Goal: Task Accomplishment & Management: Understand process/instructions

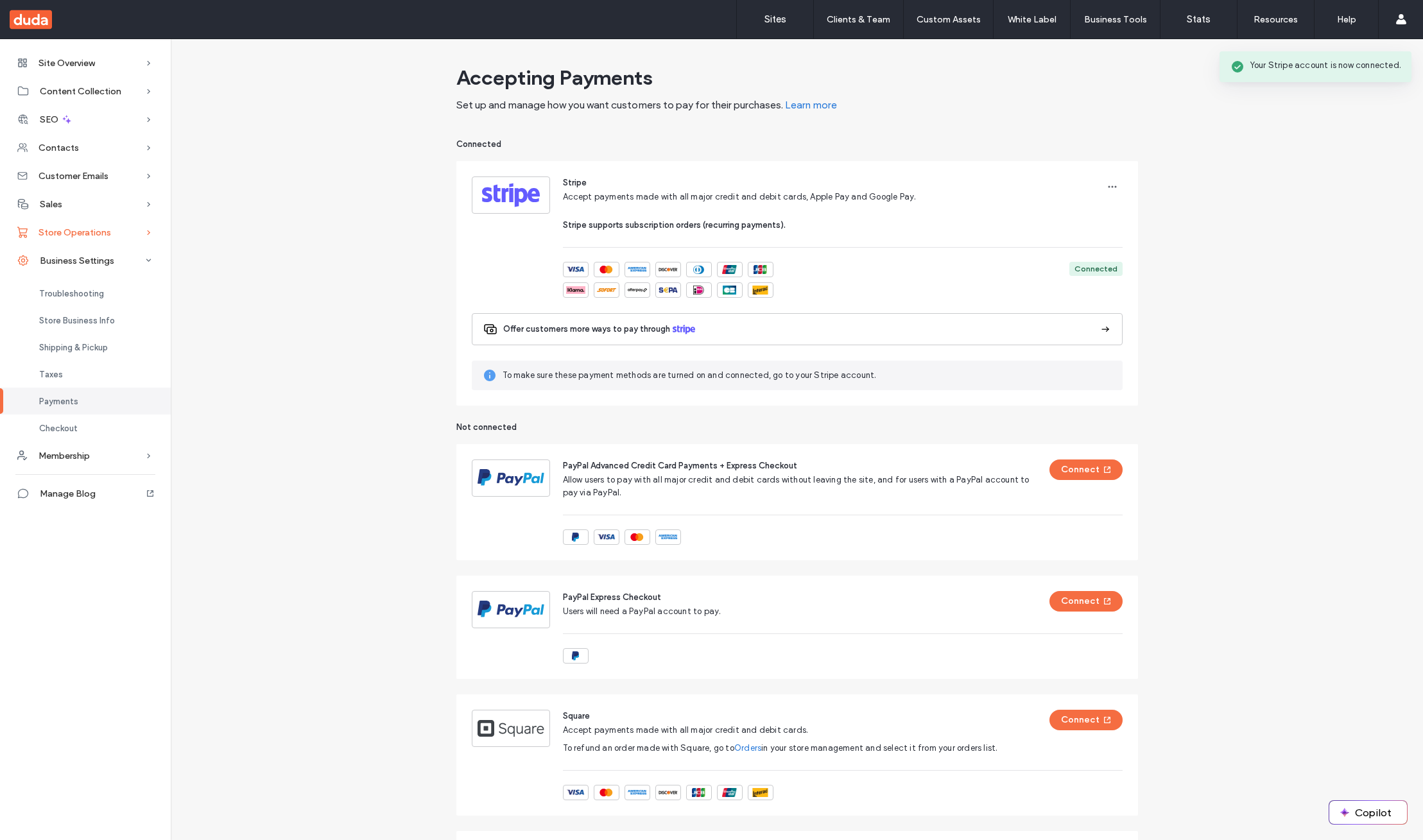
click at [115, 224] on div "Store Operations" at bounding box center [85, 232] width 171 height 28
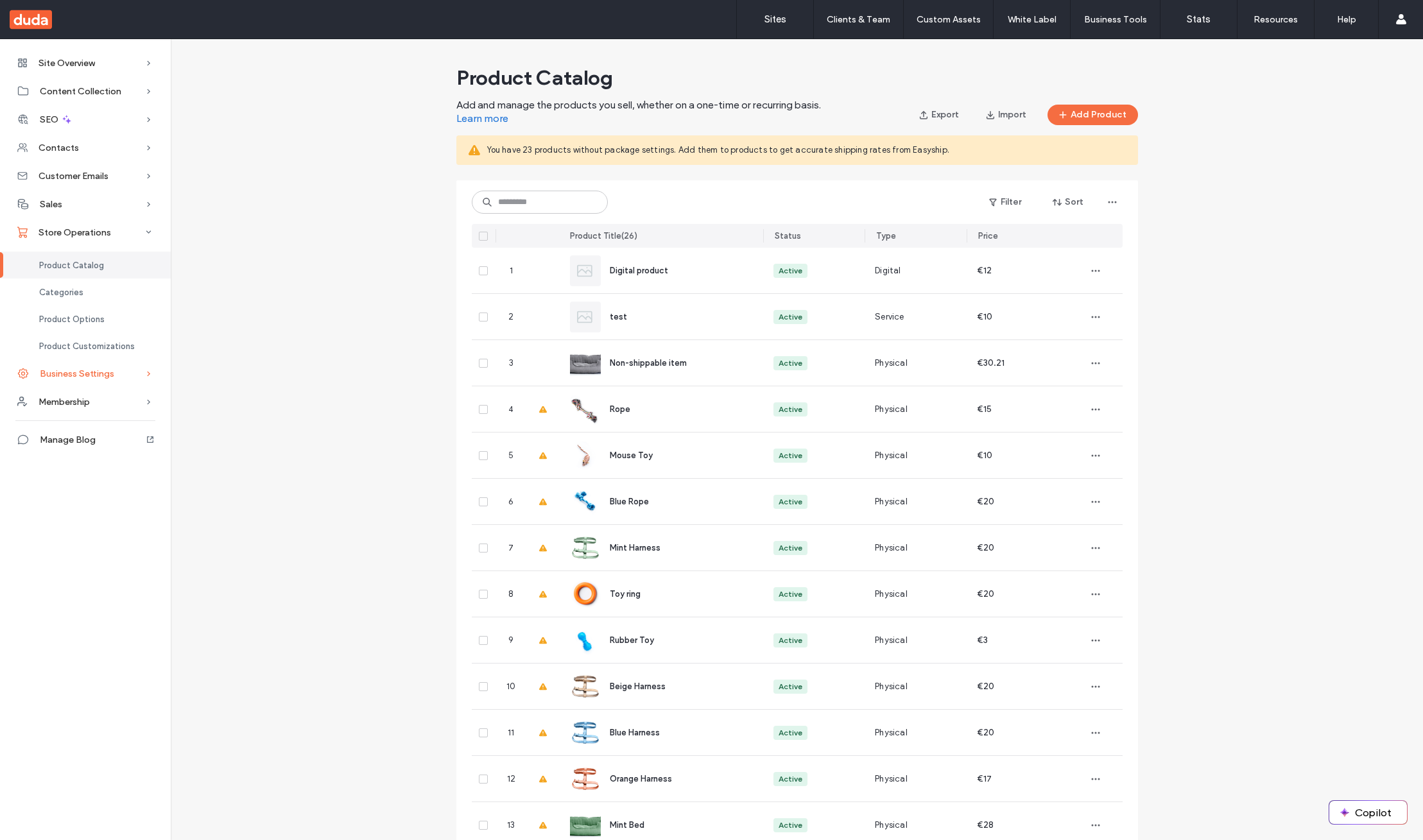
click at [95, 371] on span "Business Settings" at bounding box center [77, 374] width 74 height 11
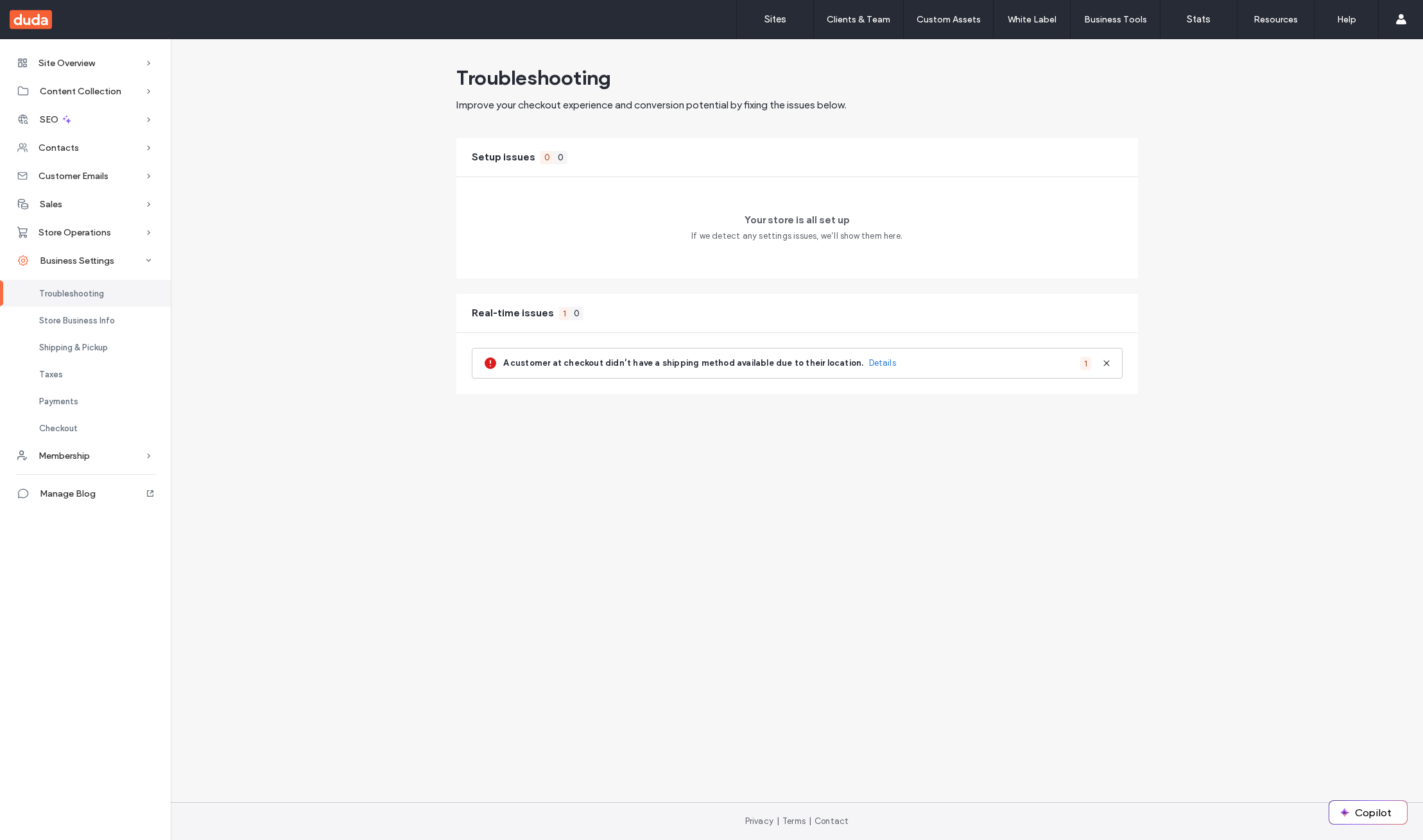
click at [430, 338] on div "Troubleshooting Improve your checkout experience and conversion potential by fi…" at bounding box center [796, 227] width 1252 height 334
click at [758, 367] on strong "A customer at checkout didn’t have a shipping method available due to their loc…" at bounding box center [683, 363] width 361 height 13
click at [869, 361] on link "Details" at bounding box center [883, 363] width 27 height 13
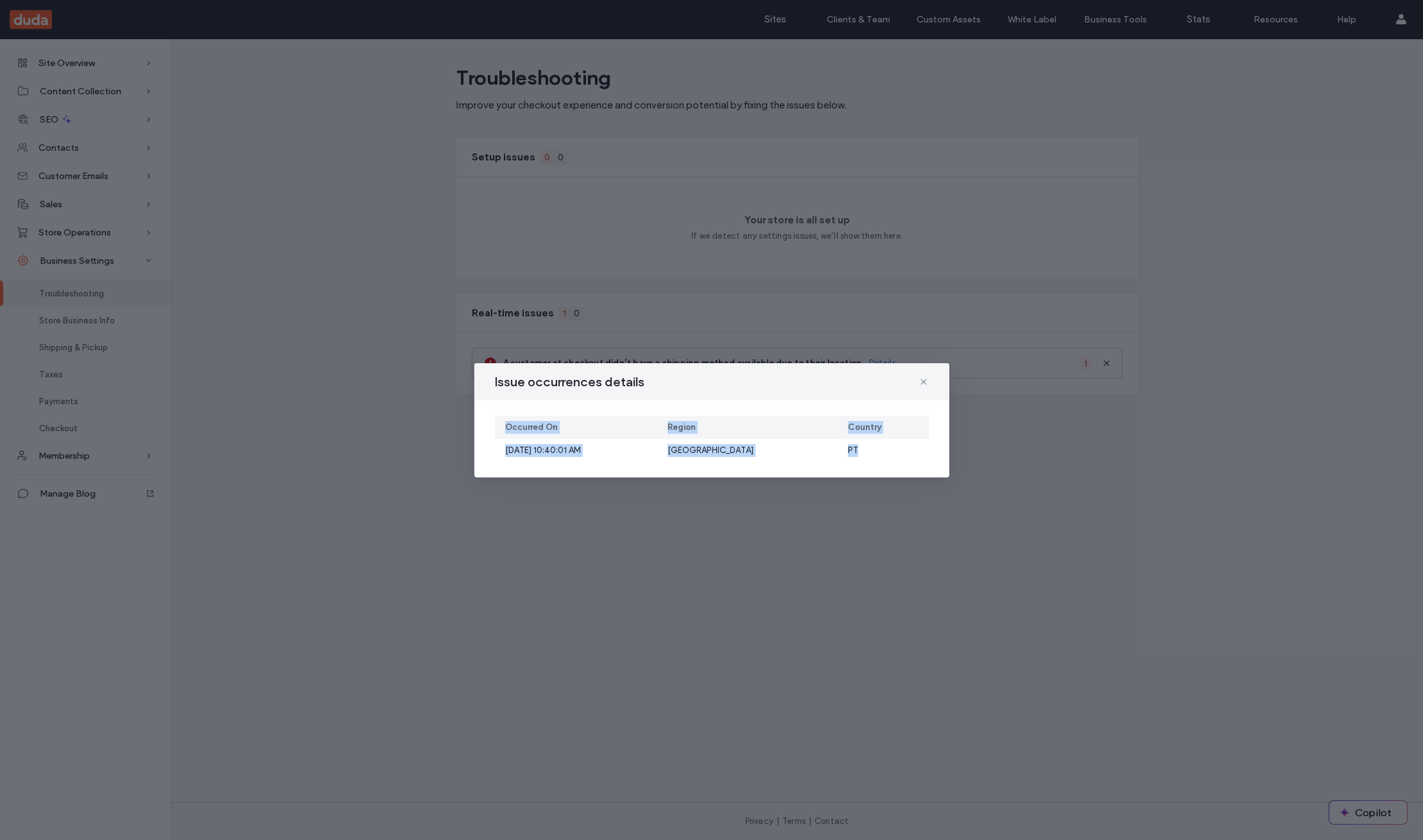
drag, startPoint x: 871, startPoint y: 454, endPoint x: 507, endPoint y: 414, distance: 366.2
click at [508, 414] on div "Occurred on region country [DATE] 10:40:01 AM Lisboa PT" at bounding box center [711, 439] width 475 height 77
click at [507, 414] on div "Occurred on region country [DATE] 10:40:01 AM Lisboa PT" at bounding box center [711, 439] width 475 height 77
click at [928, 380] on div "Issue occurrences details" at bounding box center [711, 381] width 475 height 37
click at [922, 382] on icon at bounding box center [923, 381] width 10 height 10
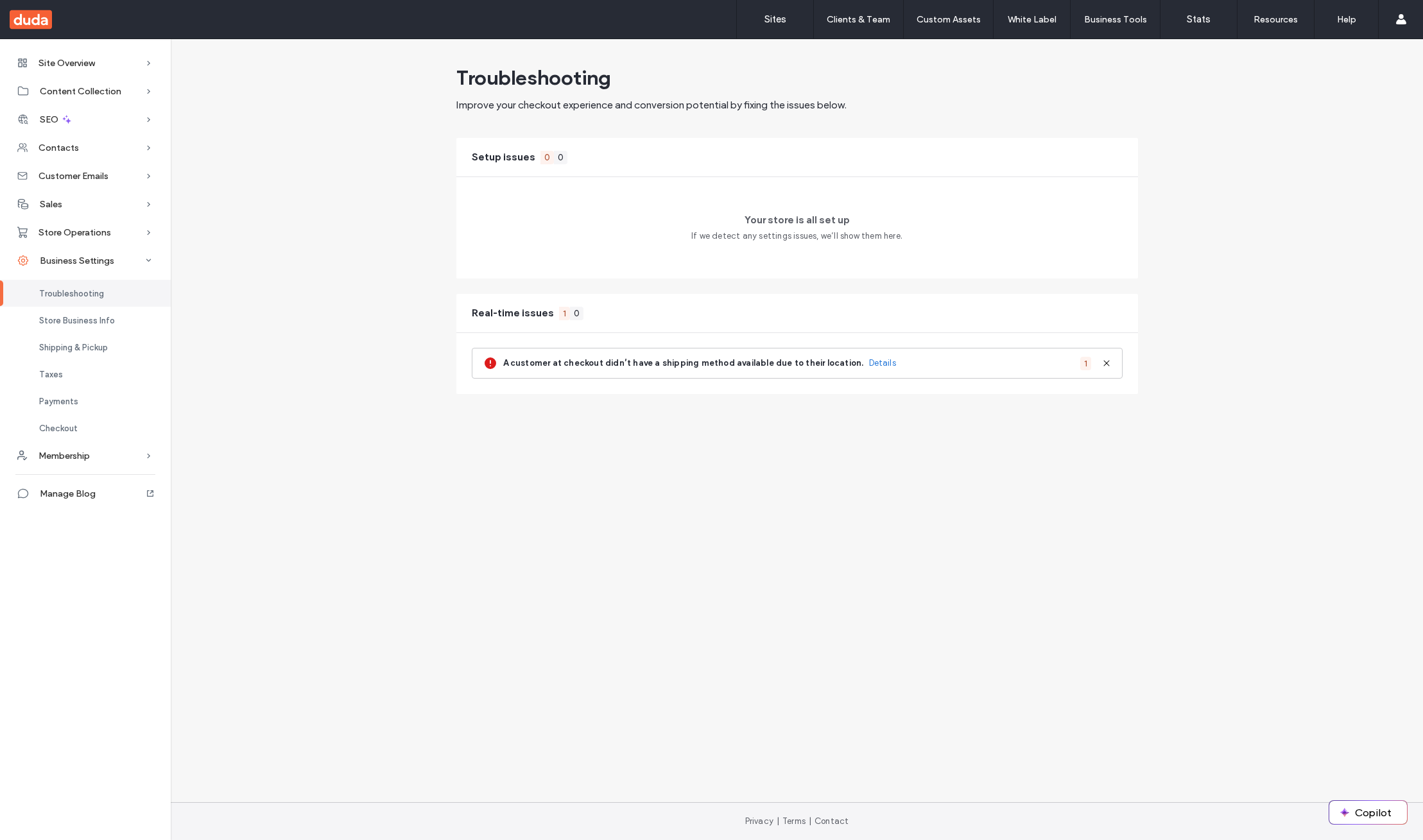
click at [1106, 363] on use at bounding box center [1106, 363] width 5 height 5
